Goal: Check status

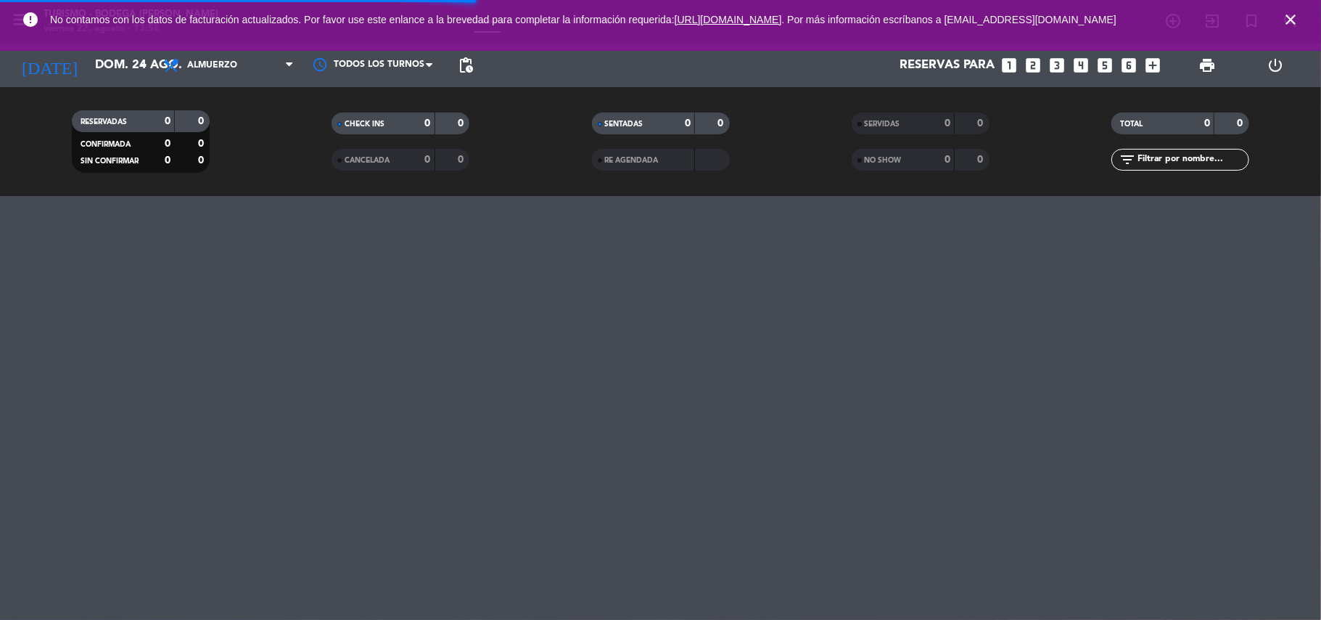
click at [1298, 17] on icon "close" at bounding box center [1290, 19] width 17 height 17
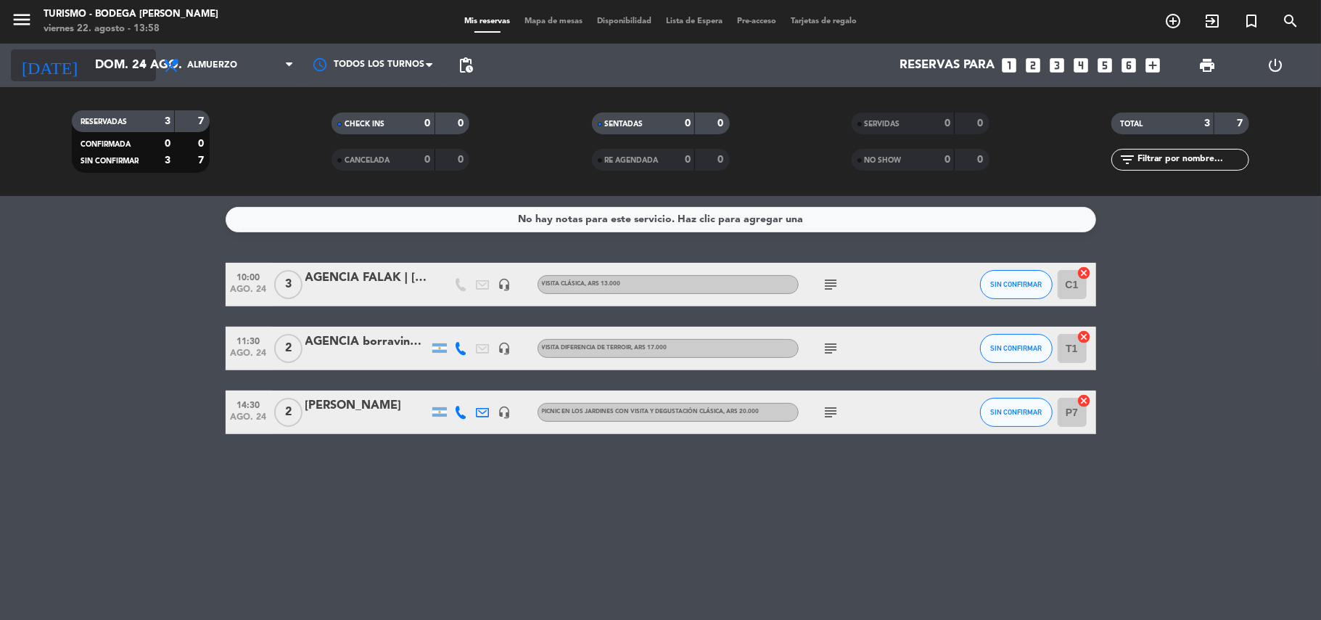
click at [139, 61] on icon "arrow_drop_down" at bounding box center [143, 65] width 17 height 17
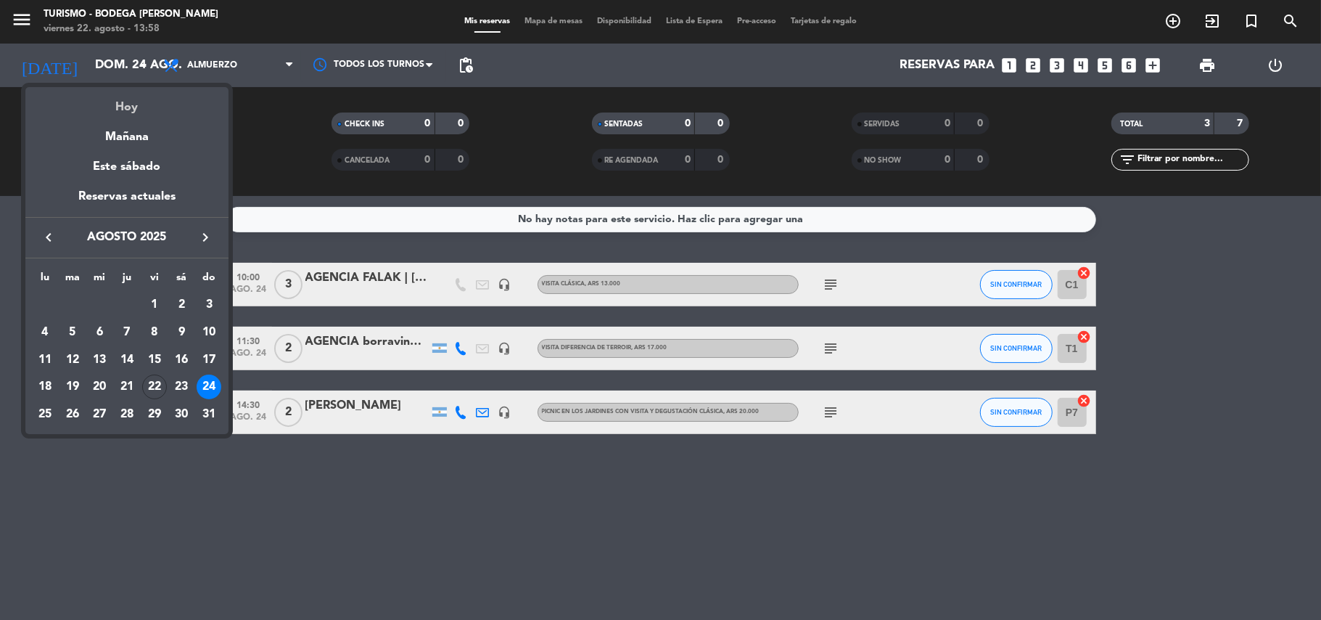
click at [131, 99] on div "Hoy" at bounding box center [126, 102] width 203 height 30
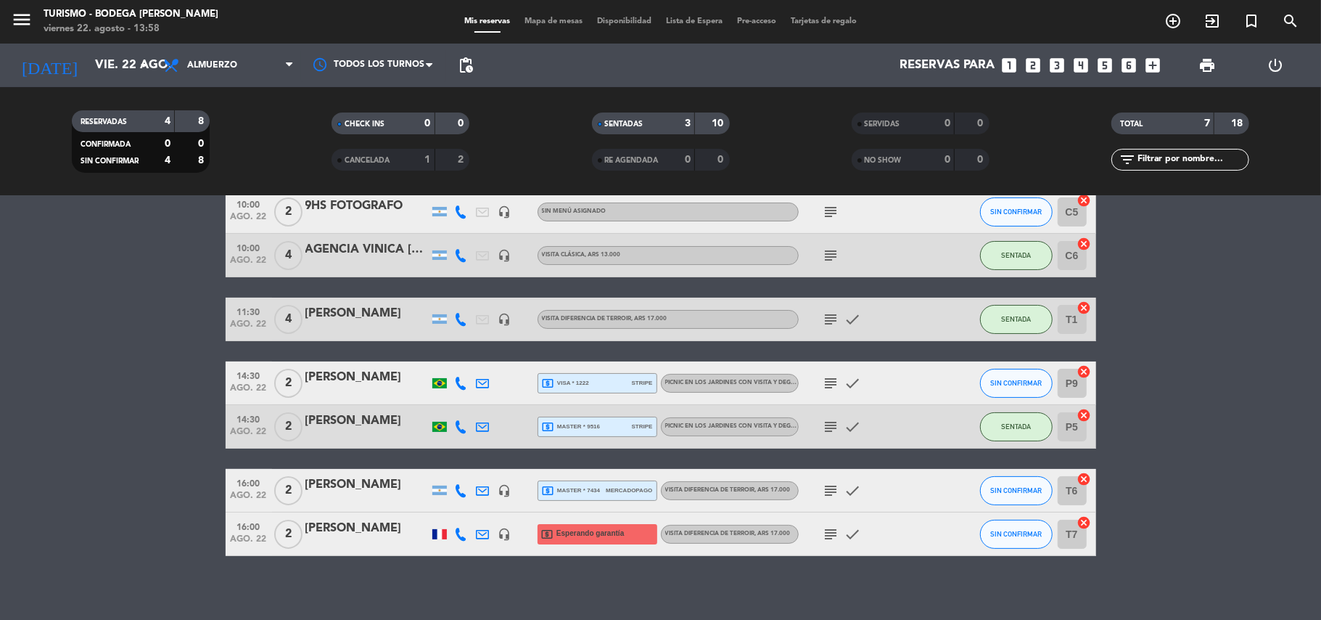
scroll to position [157, 0]
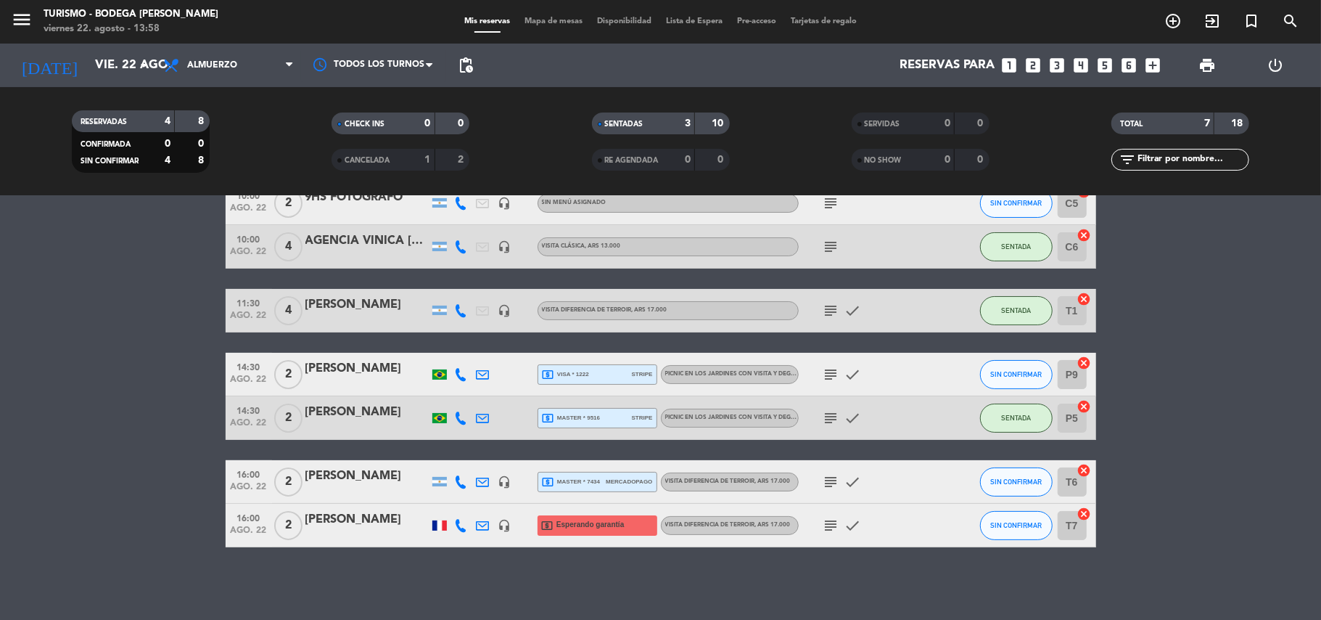
click at [834, 485] on icon "subject" at bounding box center [831, 481] width 17 height 17
click at [836, 477] on icon "subject" at bounding box center [831, 481] width 17 height 17
click at [825, 535] on div "subject check" at bounding box center [864, 524] width 131 height 43
drag, startPoint x: 825, startPoint y: 569, endPoint x: 674, endPoint y: 543, distance: 153.1
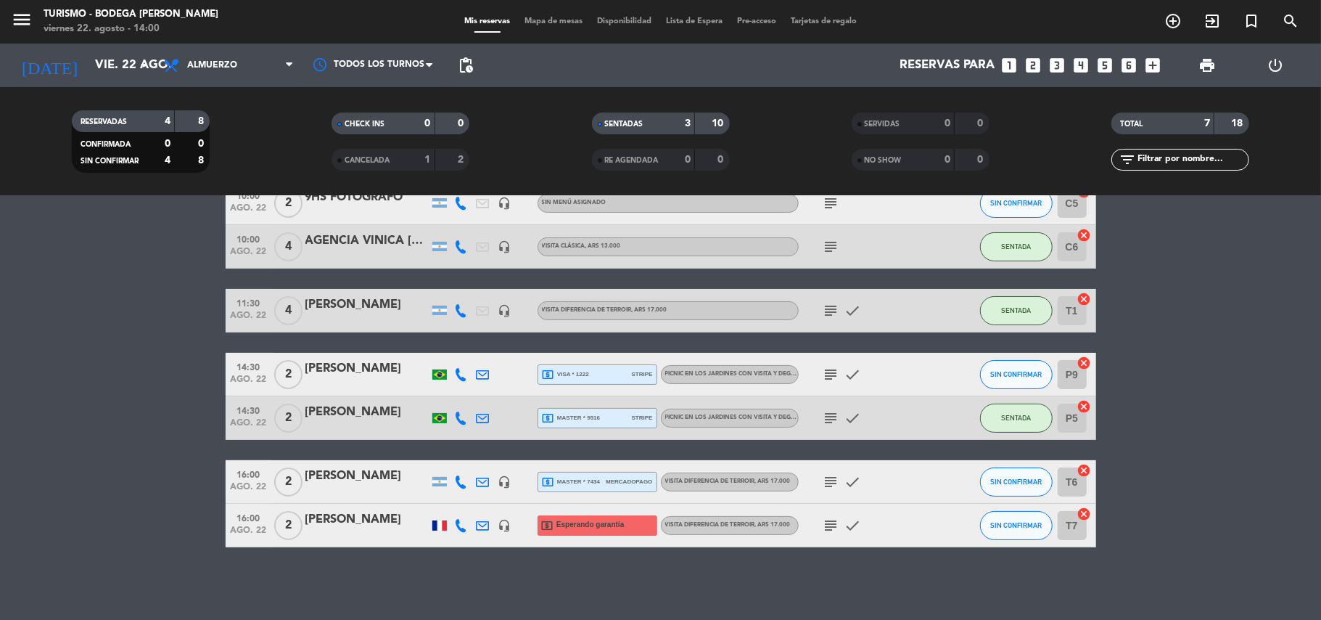
click at [823, 569] on div "Ocultar nota Notas para almuerzo info_outline A las 9hs asiste un fotografo a h…" at bounding box center [660, 408] width 1321 height 424
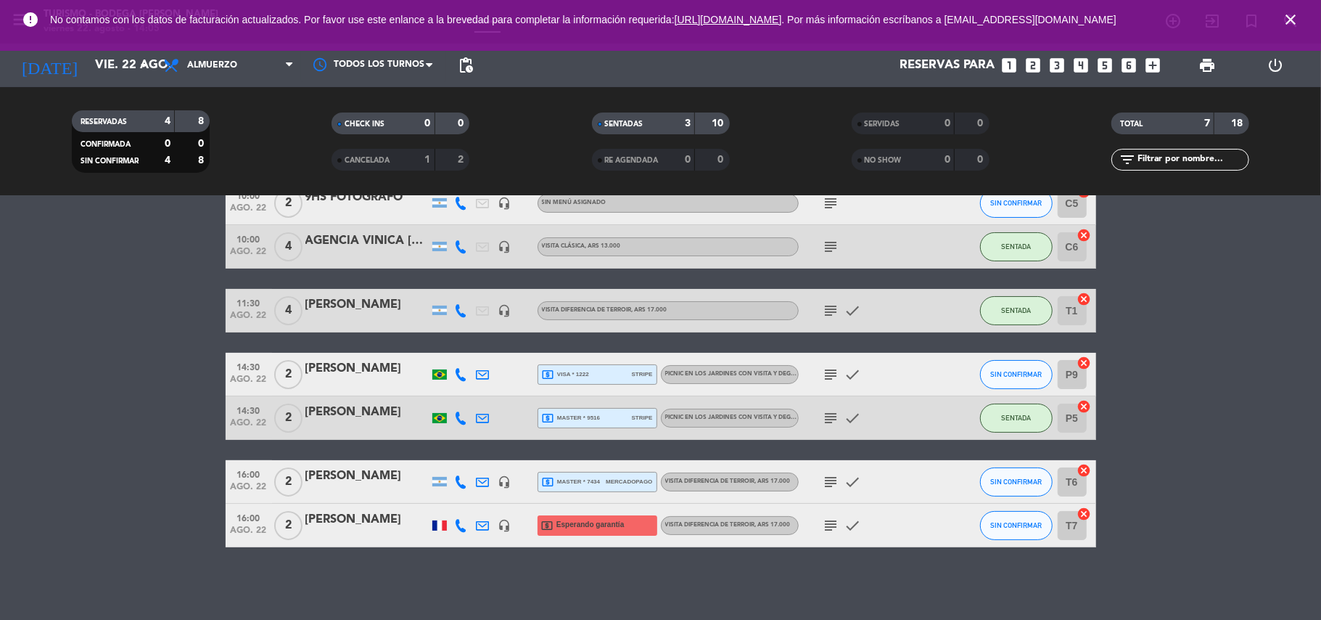
click at [1290, 18] on icon "close" at bounding box center [1290, 19] width 17 height 17
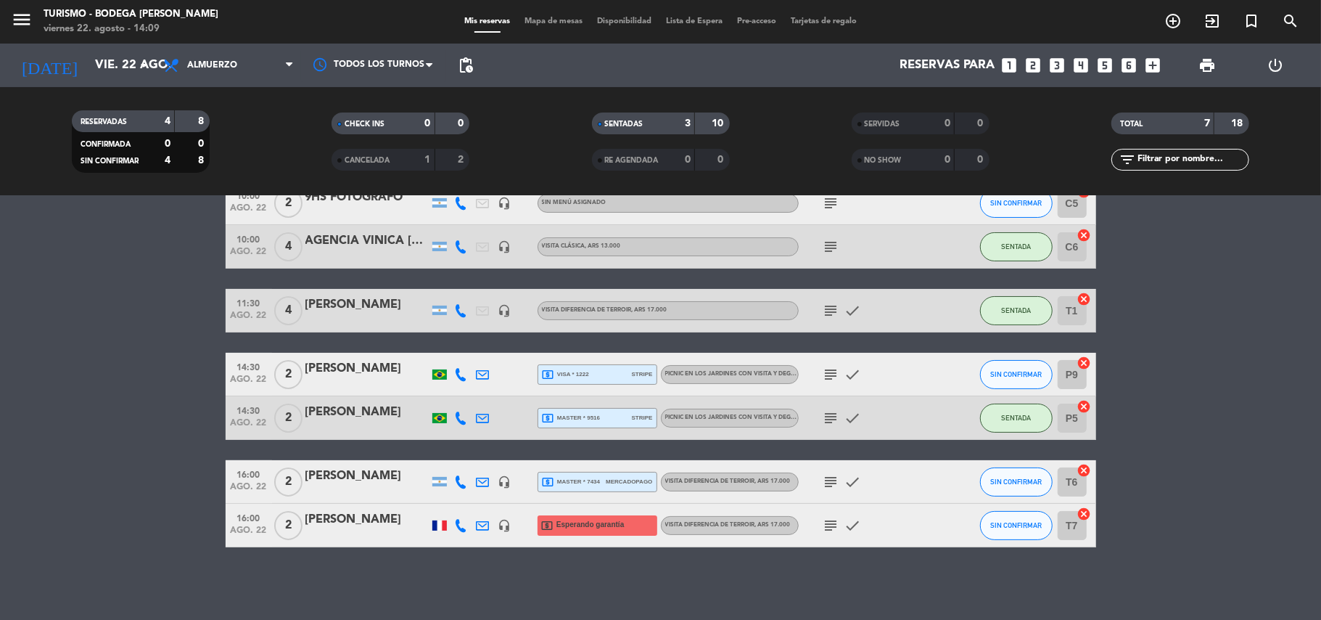
click at [836, 370] on icon "subject" at bounding box center [831, 374] width 17 height 17
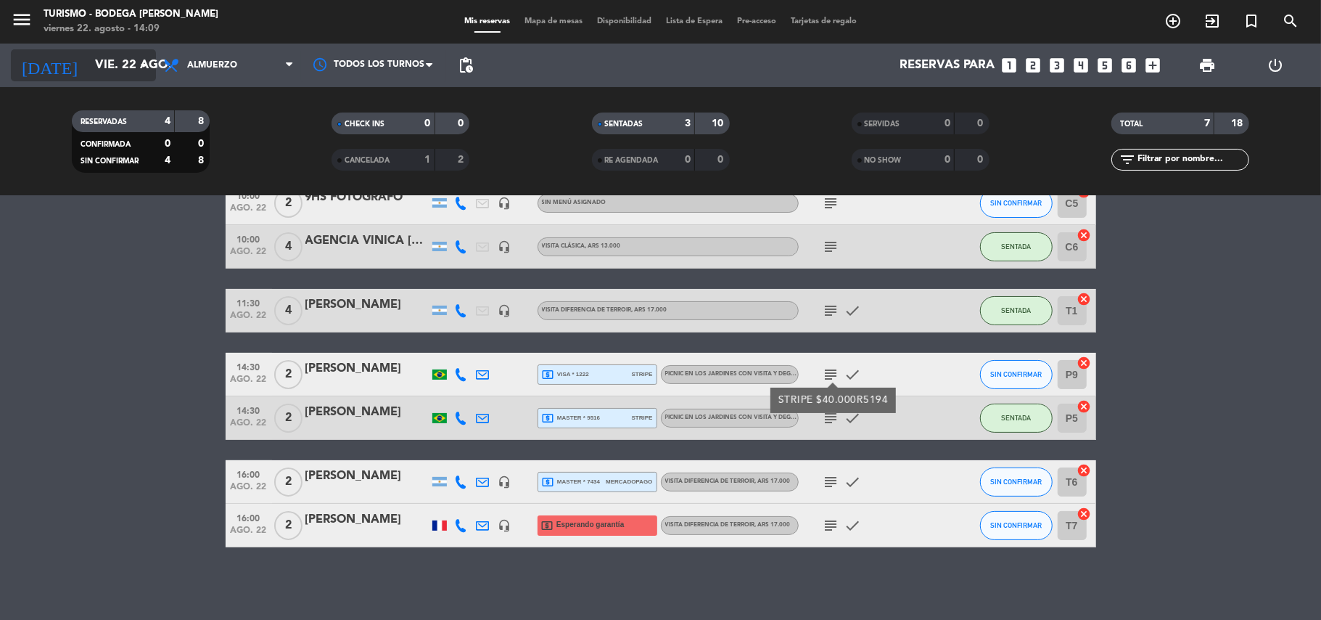
click at [94, 74] on input "vie. 22 ago." at bounding box center [166, 66] width 157 height 28
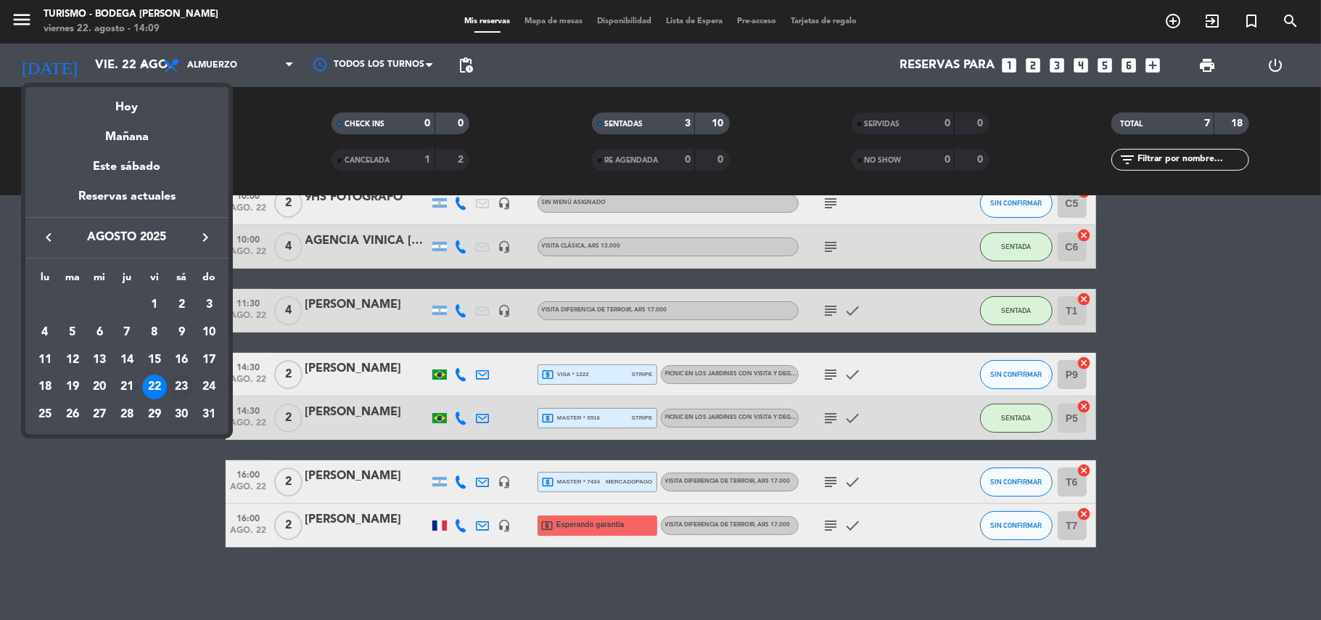
click at [178, 387] on div "23" at bounding box center [181, 386] width 25 height 25
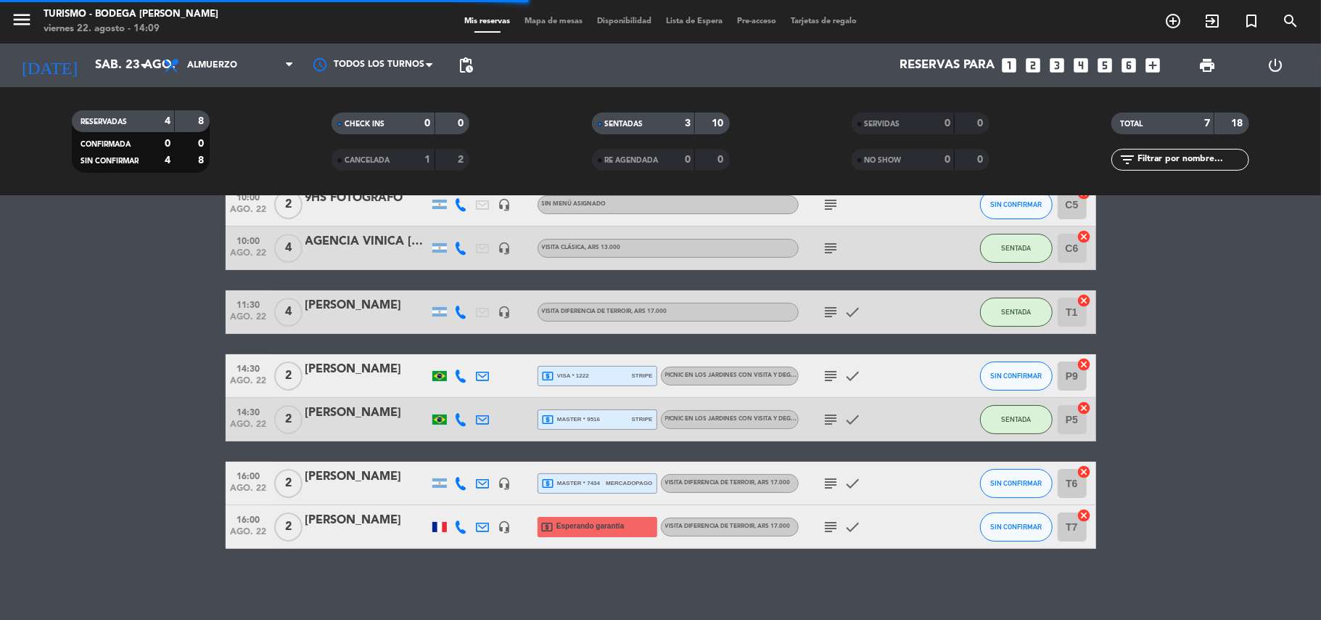
scroll to position [0, 0]
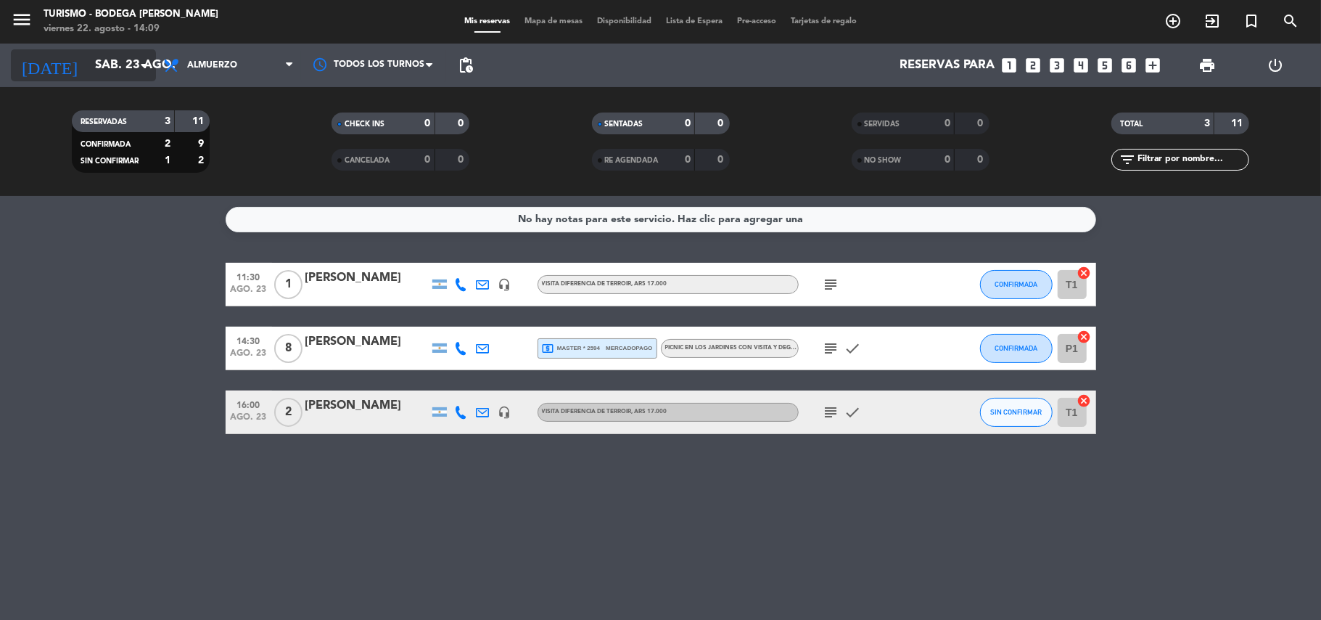
click at [112, 68] on input "sáb. 23 ago." at bounding box center [166, 66] width 157 height 28
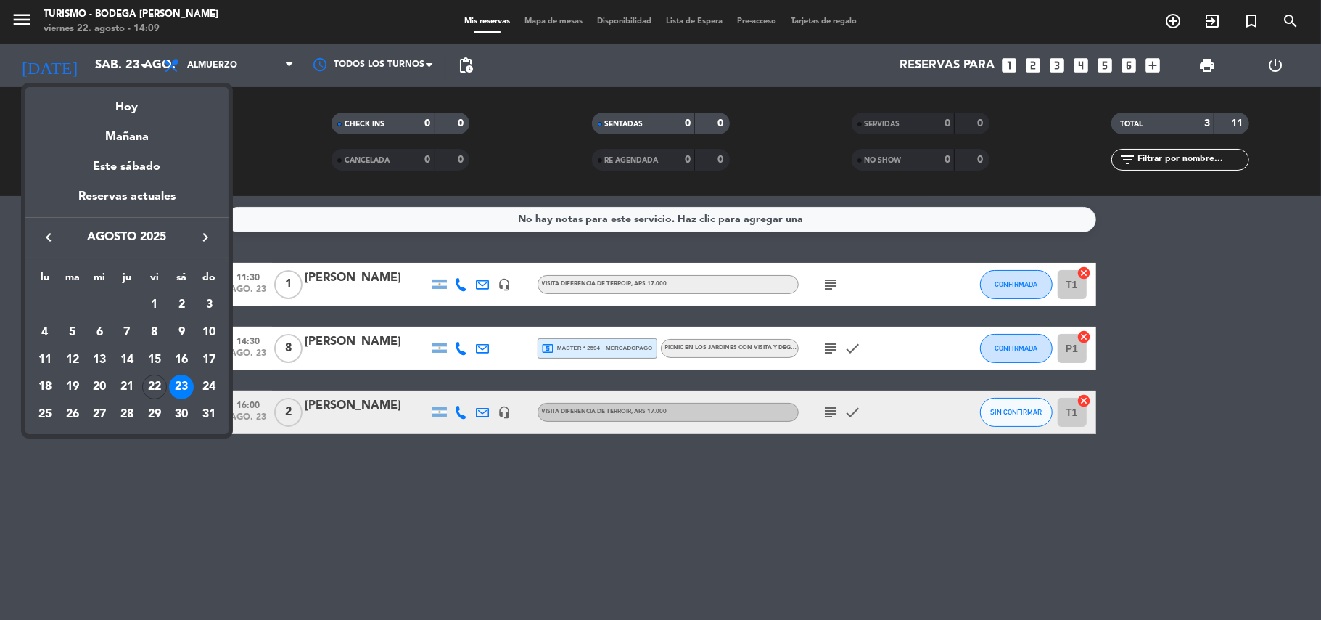
drag, startPoint x: 738, startPoint y: 453, endPoint x: 767, endPoint y: 434, distance: 34.6
click at [740, 451] on div at bounding box center [660, 310] width 1321 height 620
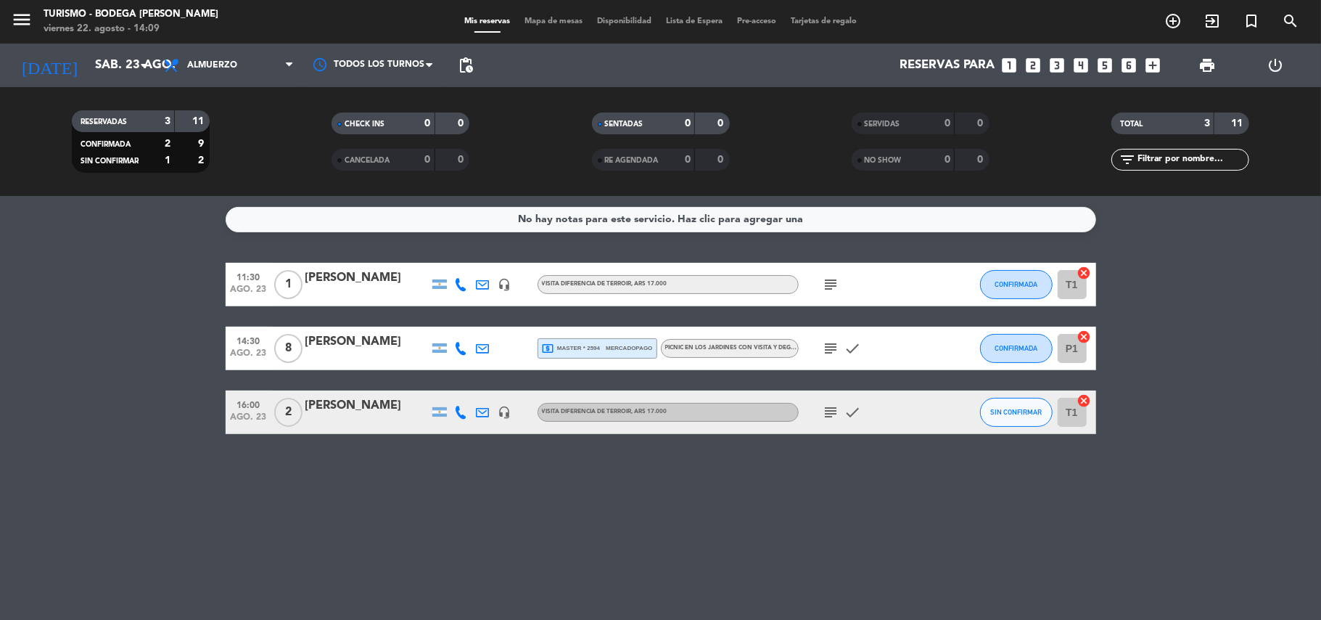
click at [834, 416] on icon "subject" at bounding box center [831, 411] width 17 height 17
click at [88, 62] on input "sáb. 23 ago." at bounding box center [166, 66] width 157 height 28
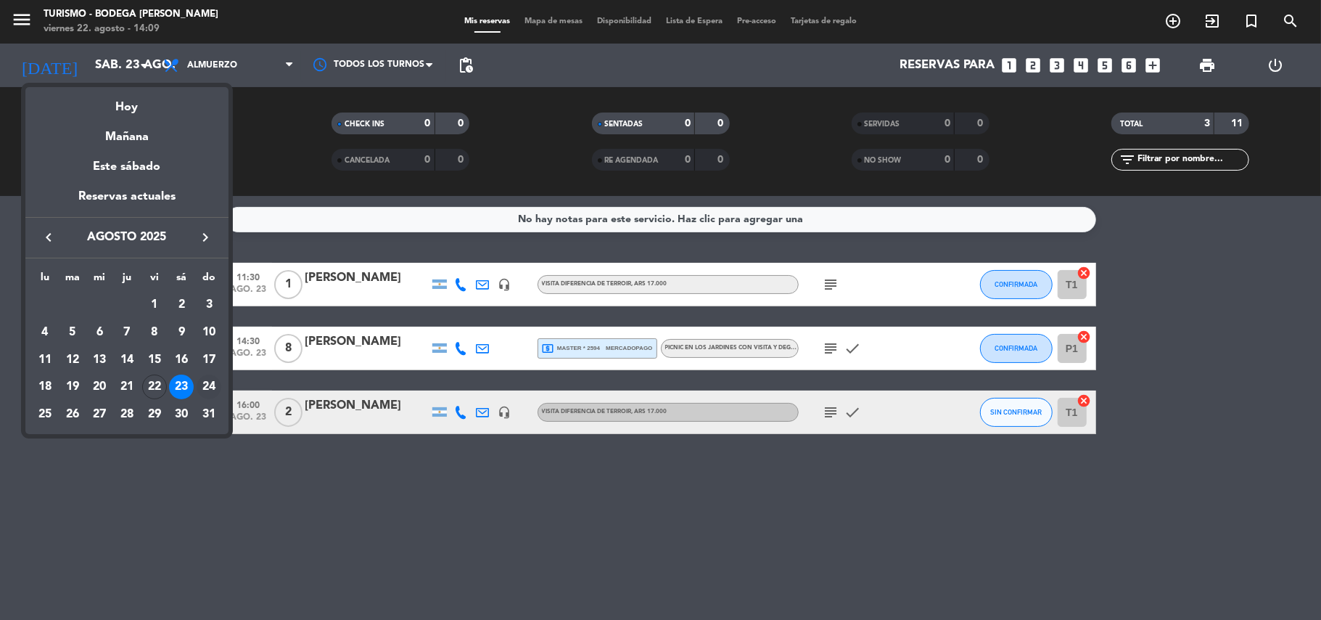
click at [210, 381] on div "24" at bounding box center [209, 386] width 25 height 25
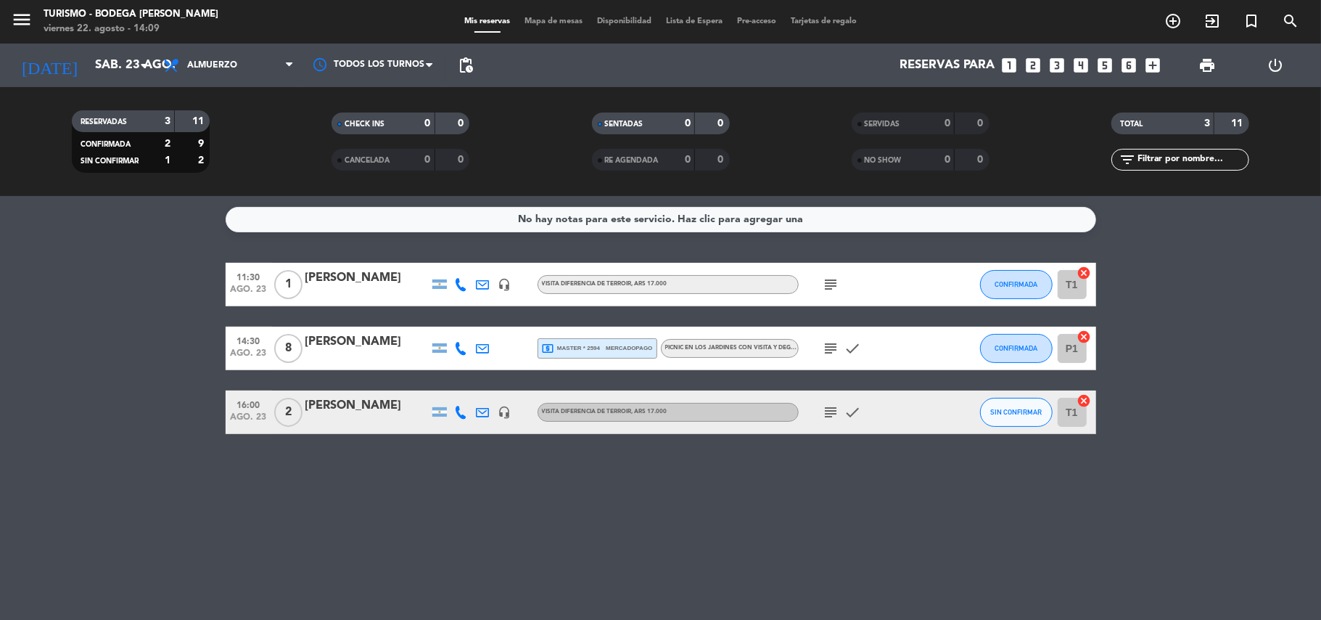
type input "dom. 24 ago."
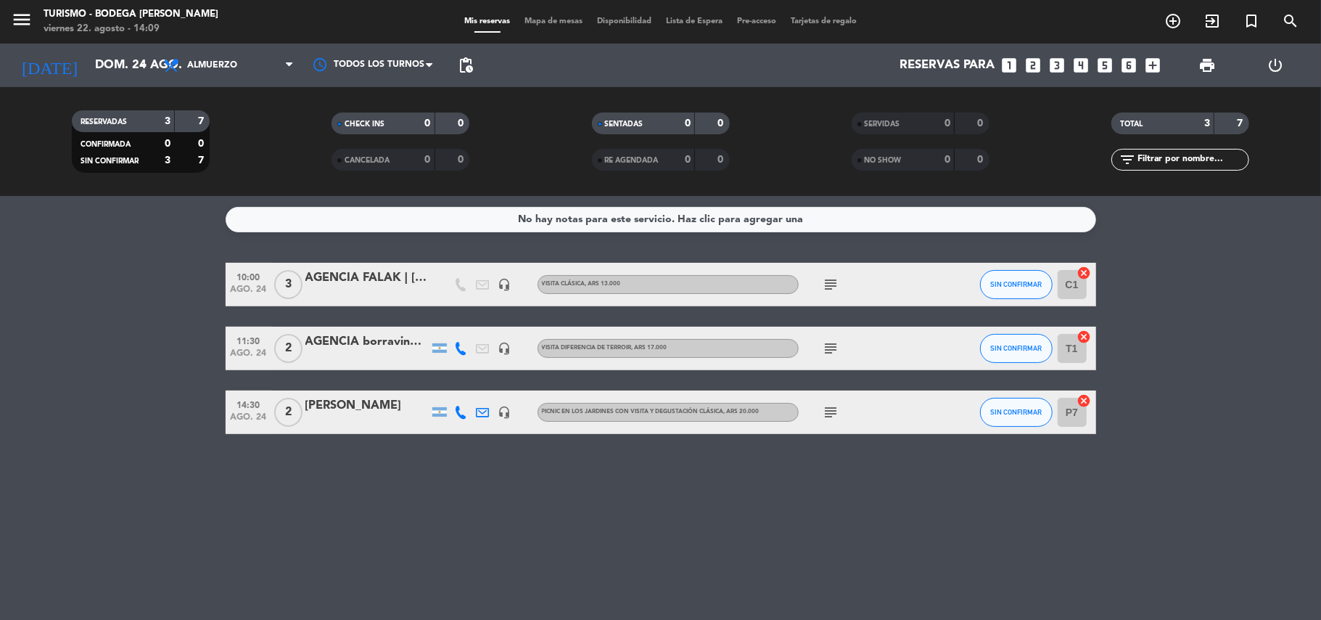
click at [836, 285] on icon "subject" at bounding box center [831, 284] width 17 height 17
click at [836, 355] on icon "subject" at bounding box center [831, 348] width 17 height 17
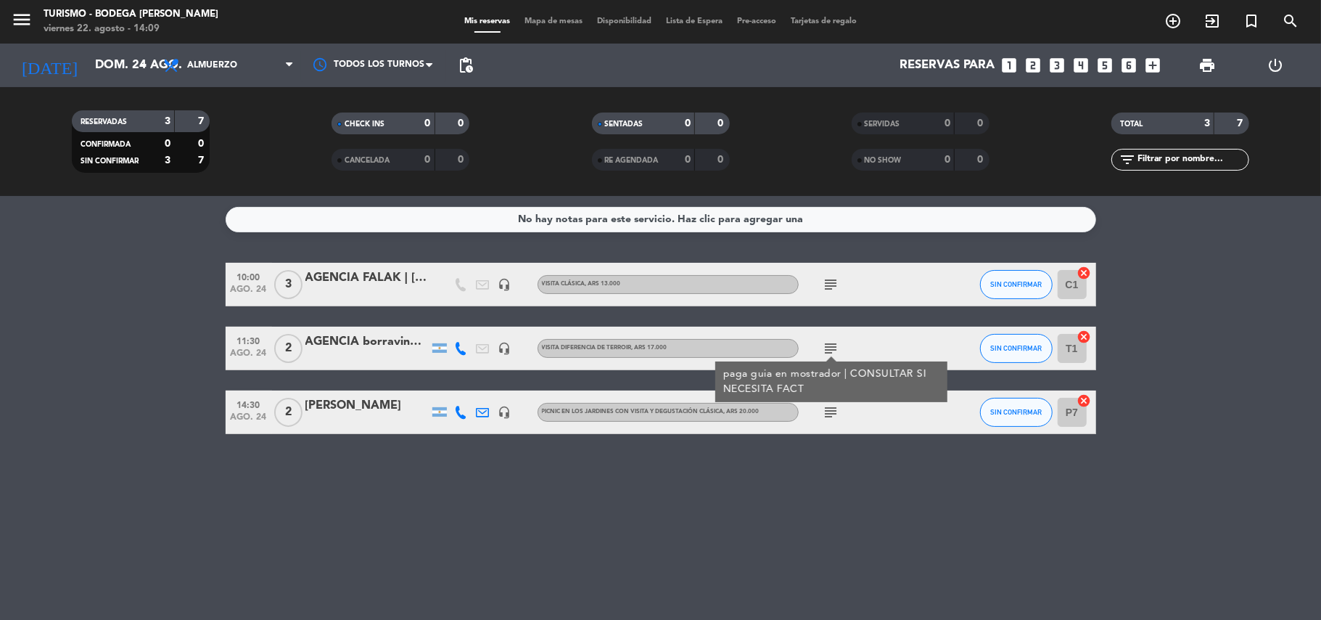
click at [825, 349] on icon "subject" at bounding box center [831, 348] width 17 height 17
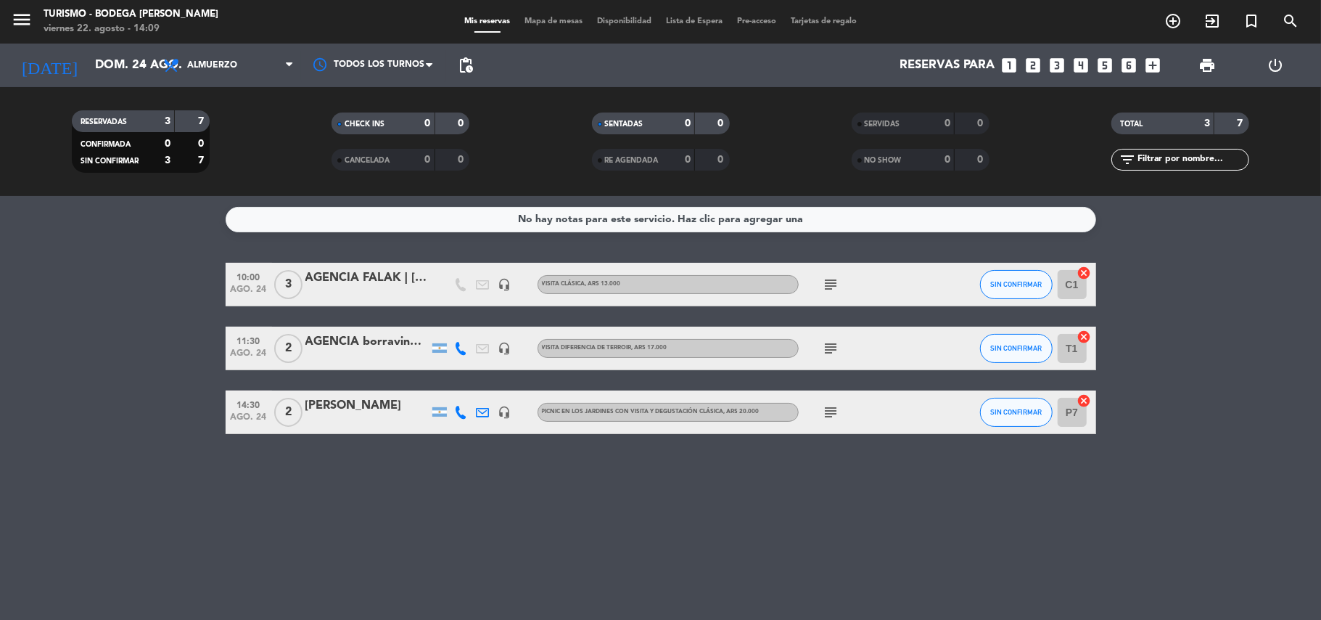
click at [834, 416] on icon "subject" at bounding box center [831, 411] width 17 height 17
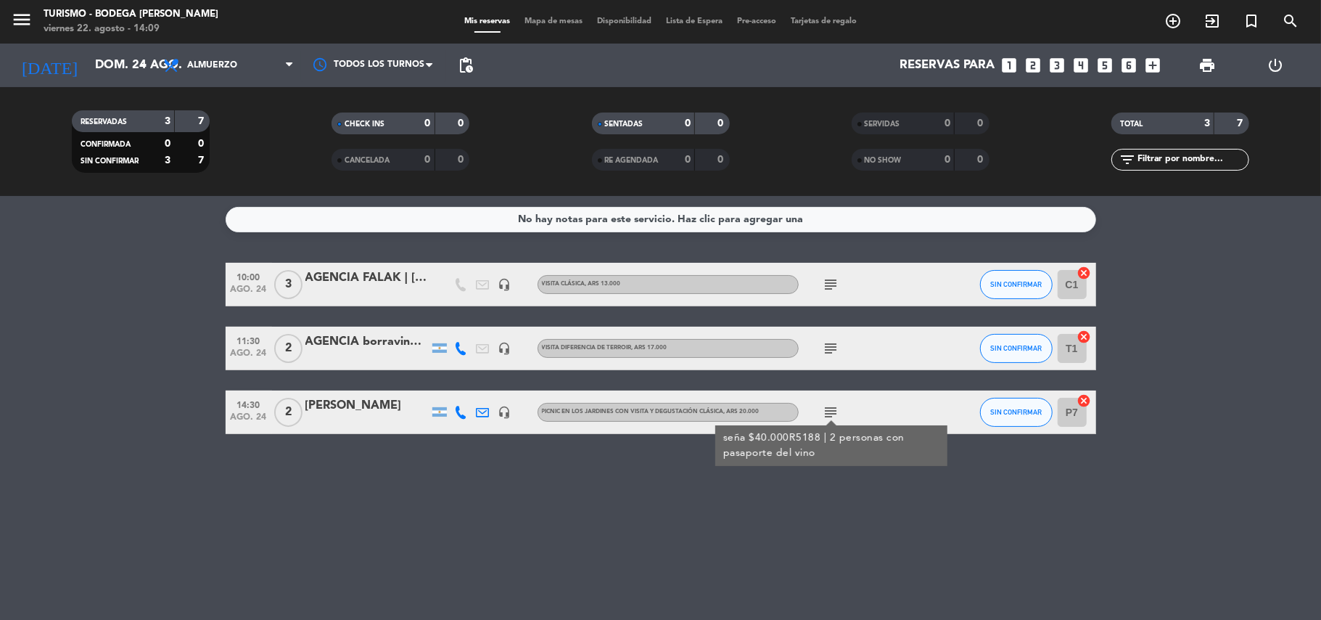
click at [370, 408] on div "[PERSON_NAME]" at bounding box center [366, 405] width 123 height 19
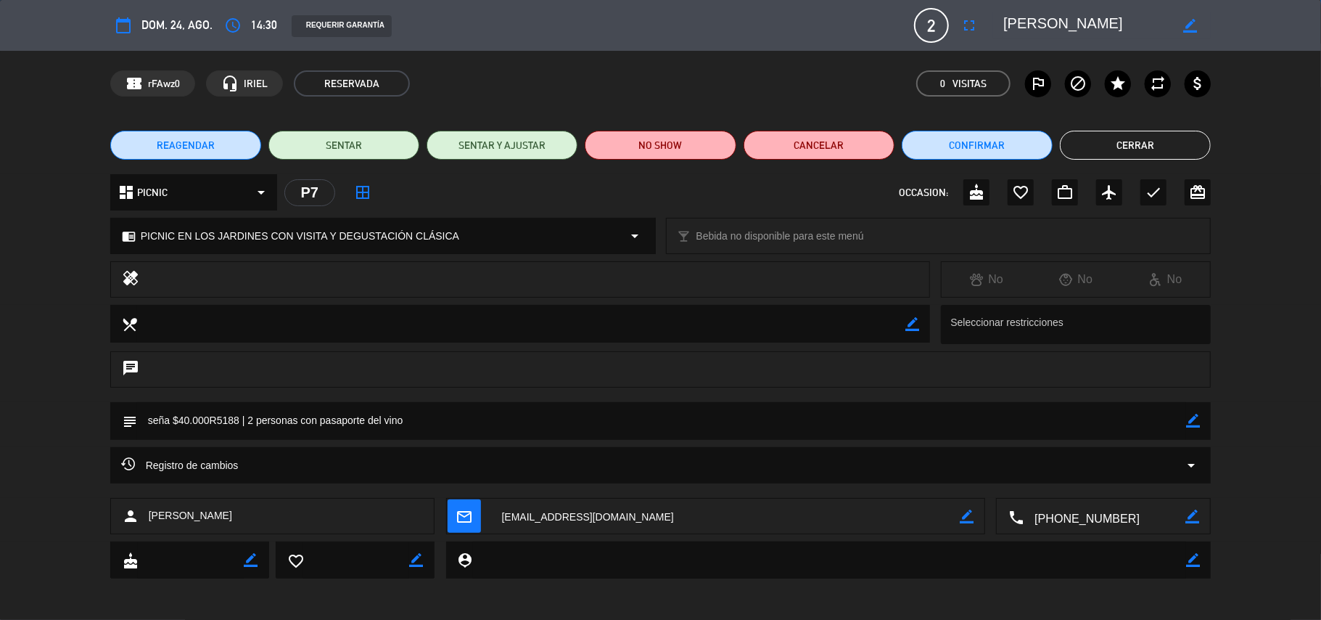
scroll to position [1, 0]
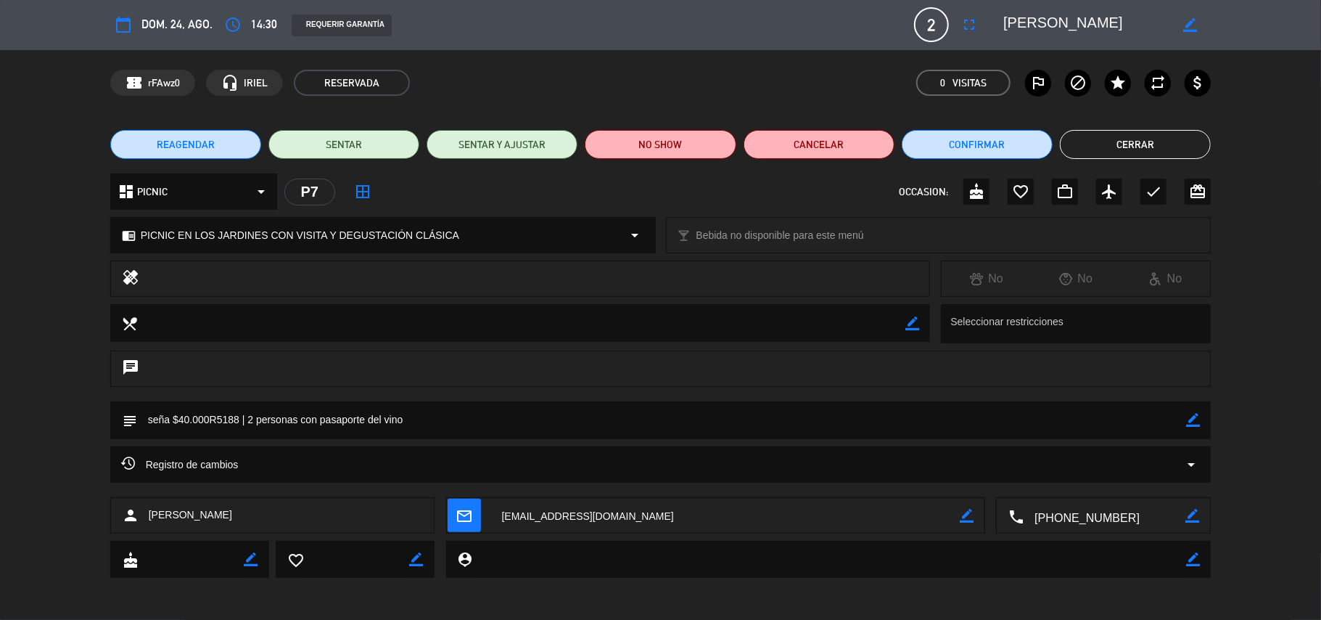
click at [157, 465] on span "Registro de cambios" at bounding box center [180, 464] width 118 height 17
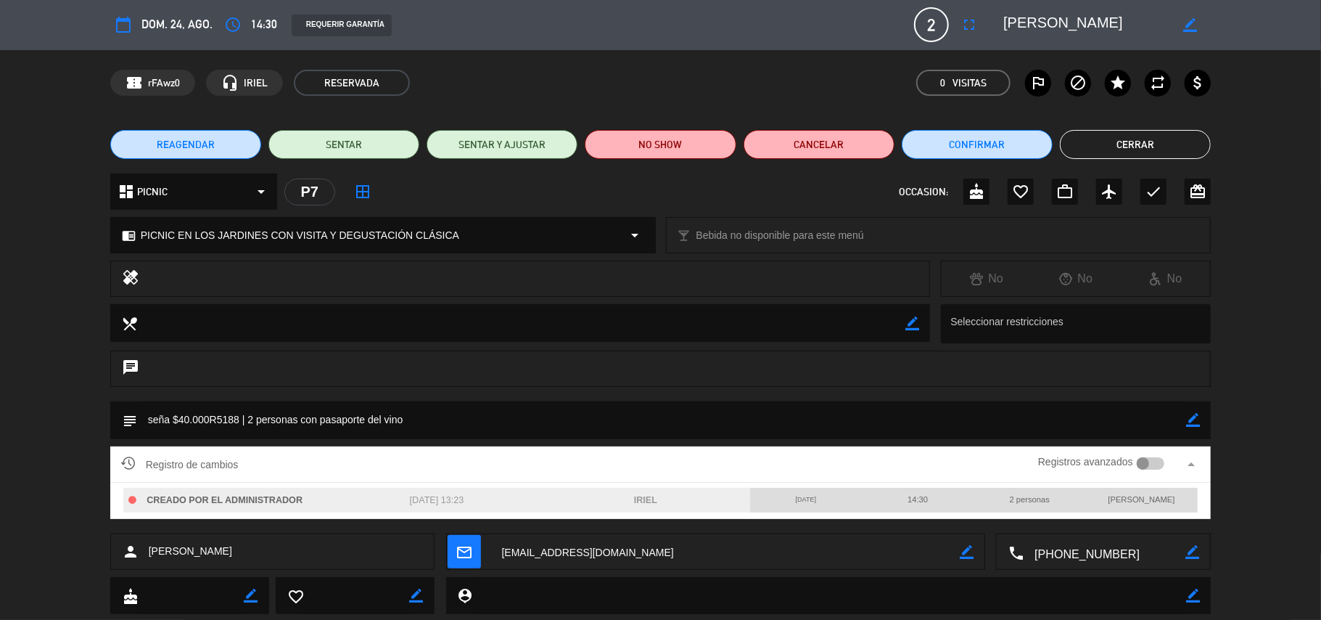
click at [157, 467] on span "Registro de cambios" at bounding box center [180, 464] width 118 height 17
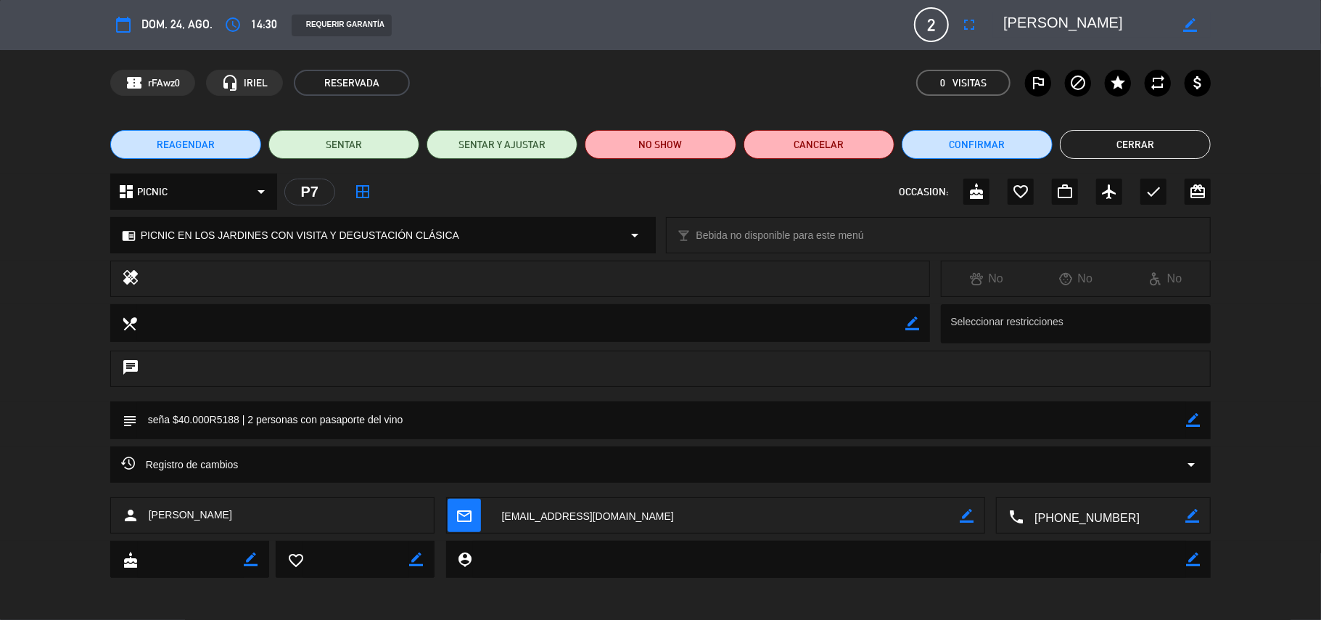
click at [1151, 154] on button "Cerrar" at bounding box center [1135, 144] width 151 height 29
